Goal: Check status

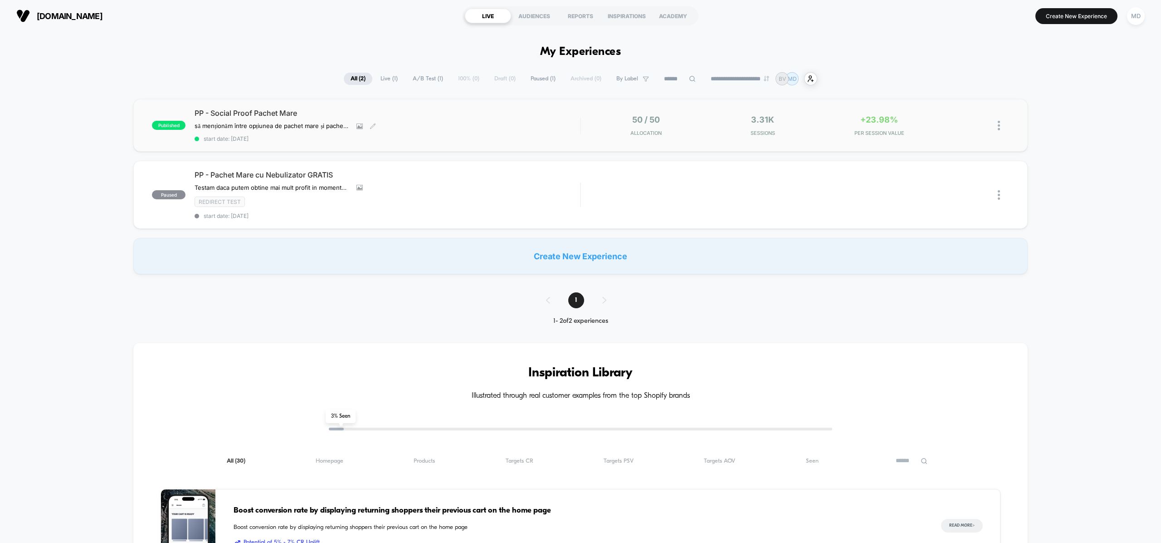
click at [554, 132] on div "PP - Social Proof Pachet Mare să menționăm între opțiunea de pachet mare și pac…" at bounding box center [388, 125] width 386 height 34
